Goal: Find specific page/section: Find specific page/section

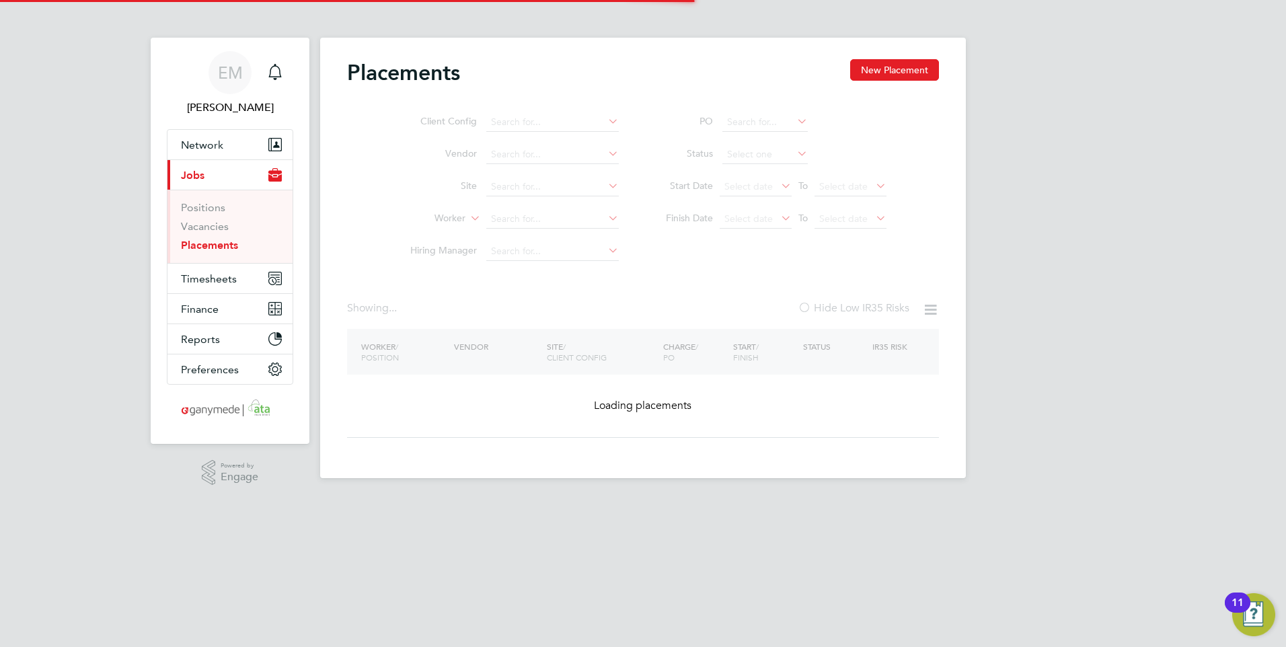
type input "[PERSON_NAME]"
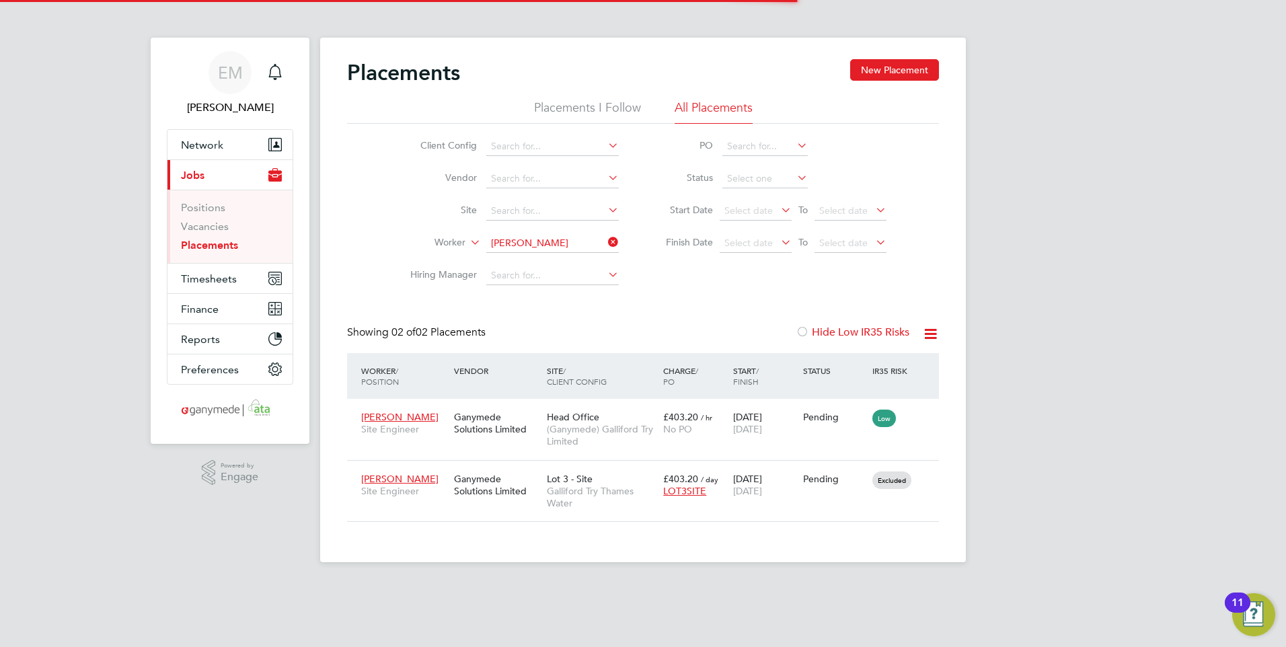
scroll to position [13, 63]
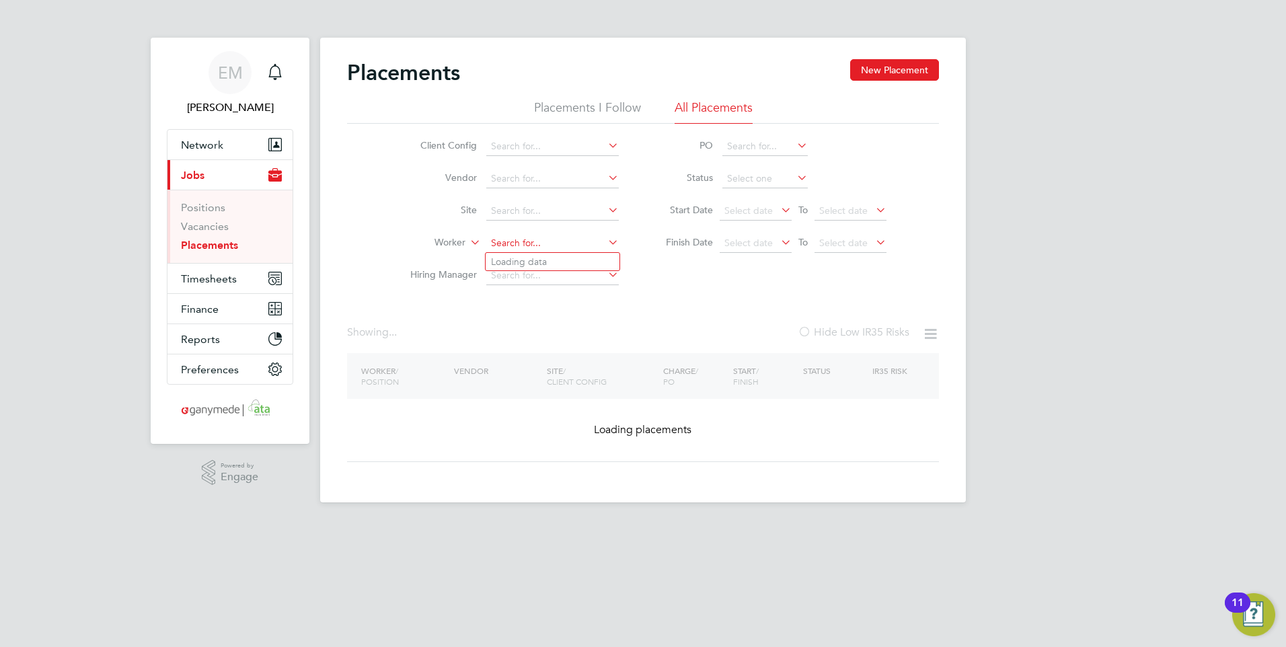
click at [569, 243] on input at bounding box center [552, 243] width 132 height 19
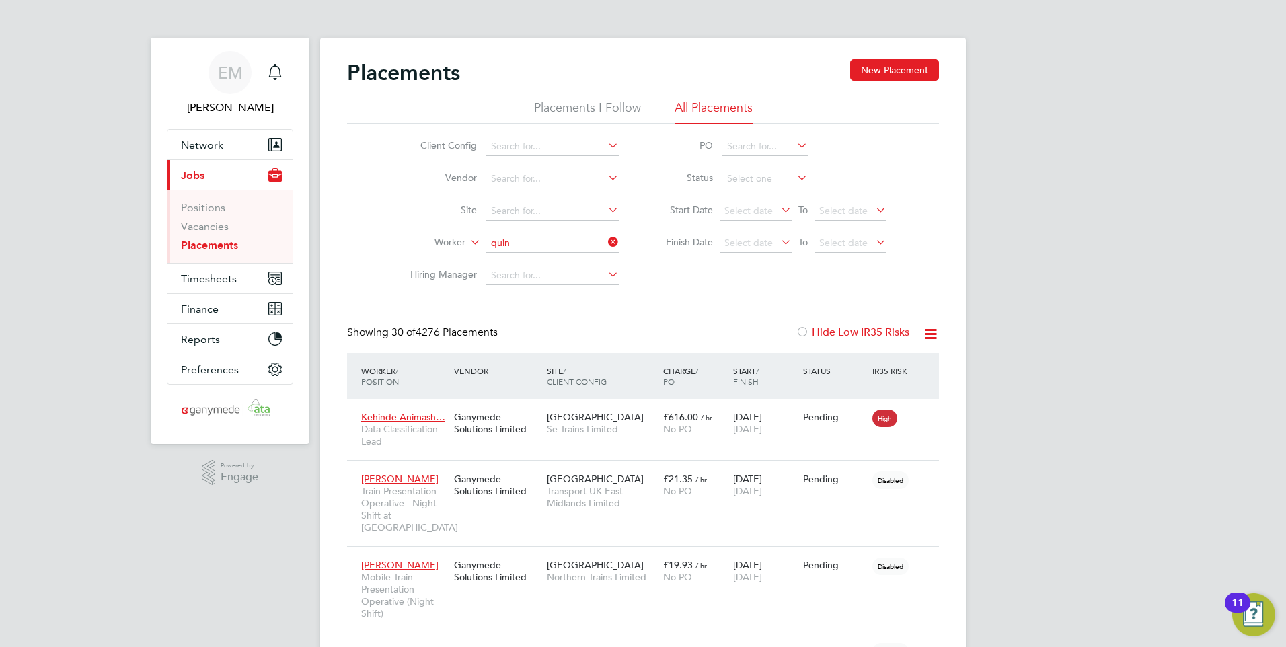
click at [568, 329] on b "Quin" at bounding box center [579, 334] width 22 height 11
type input "[PERSON_NAME]"
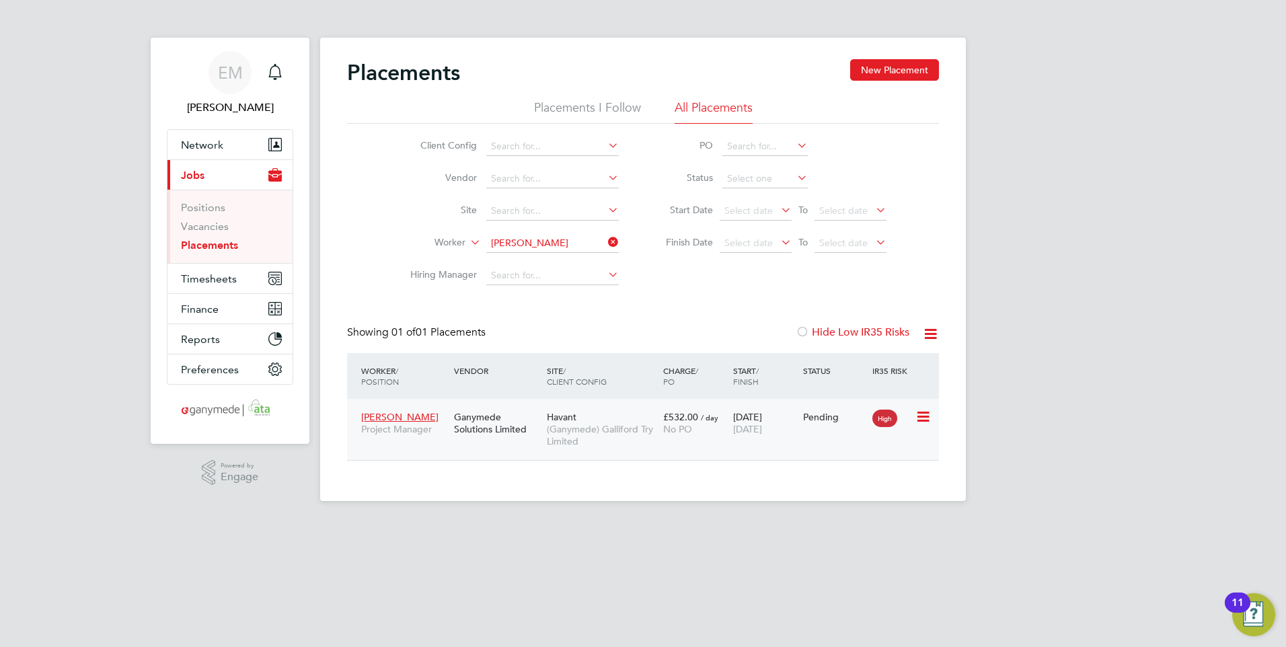
click at [467, 423] on div "Ganymede Solutions Limited" at bounding box center [496, 423] width 93 height 38
